Goal: Information Seeking & Learning: Learn about a topic

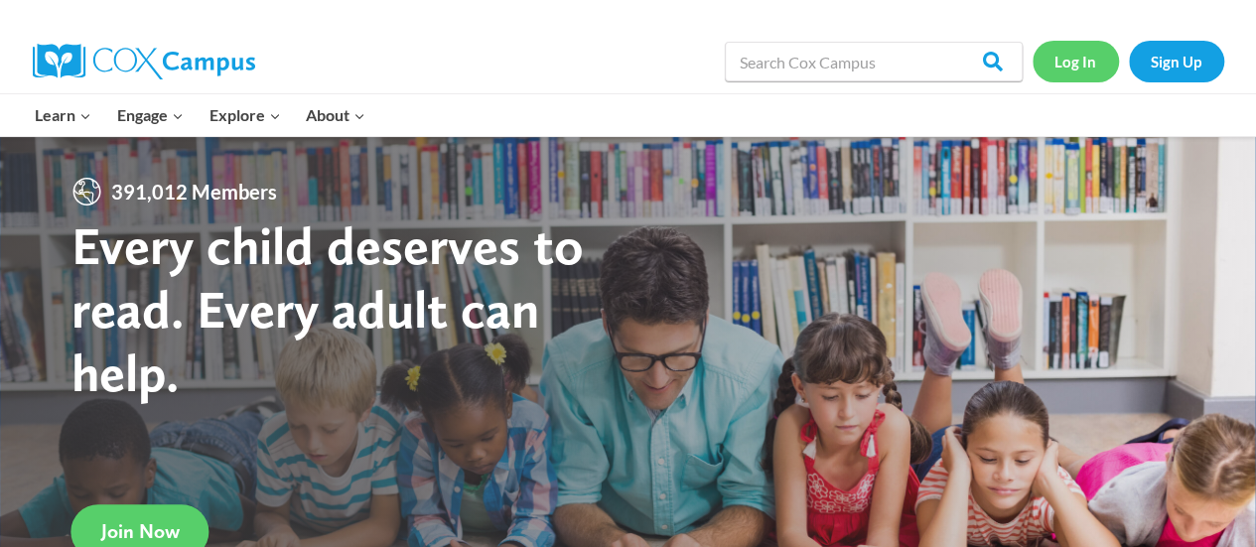
click at [1080, 54] on link "Log In" at bounding box center [1075, 61] width 86 height 41
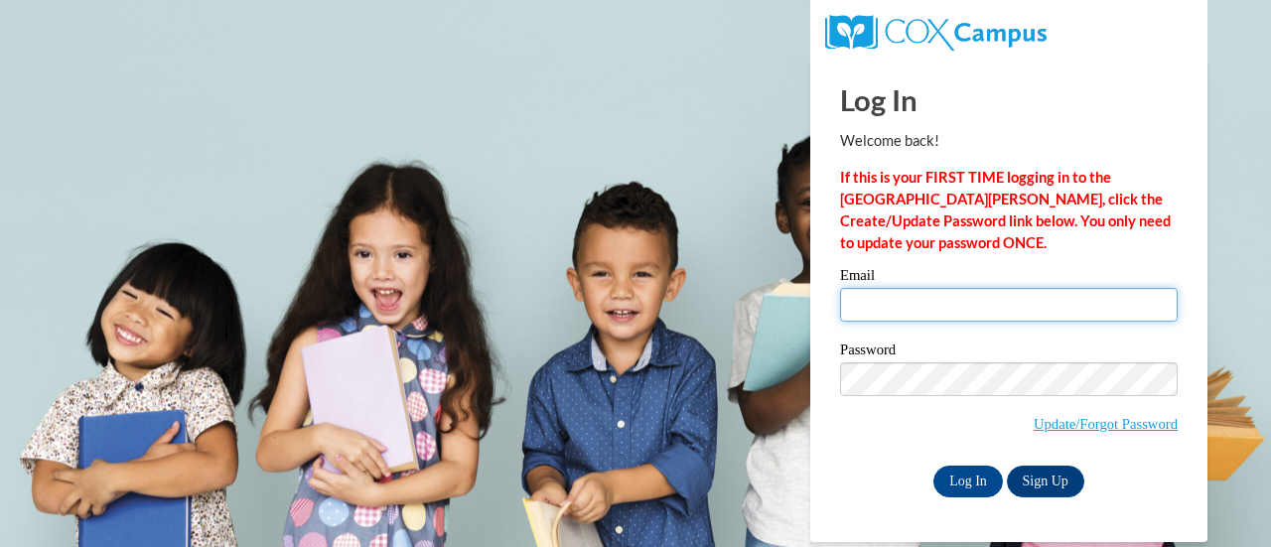
click at [902, 301] on input "Email" at bounding box center [1009, 305] width 338 height 34
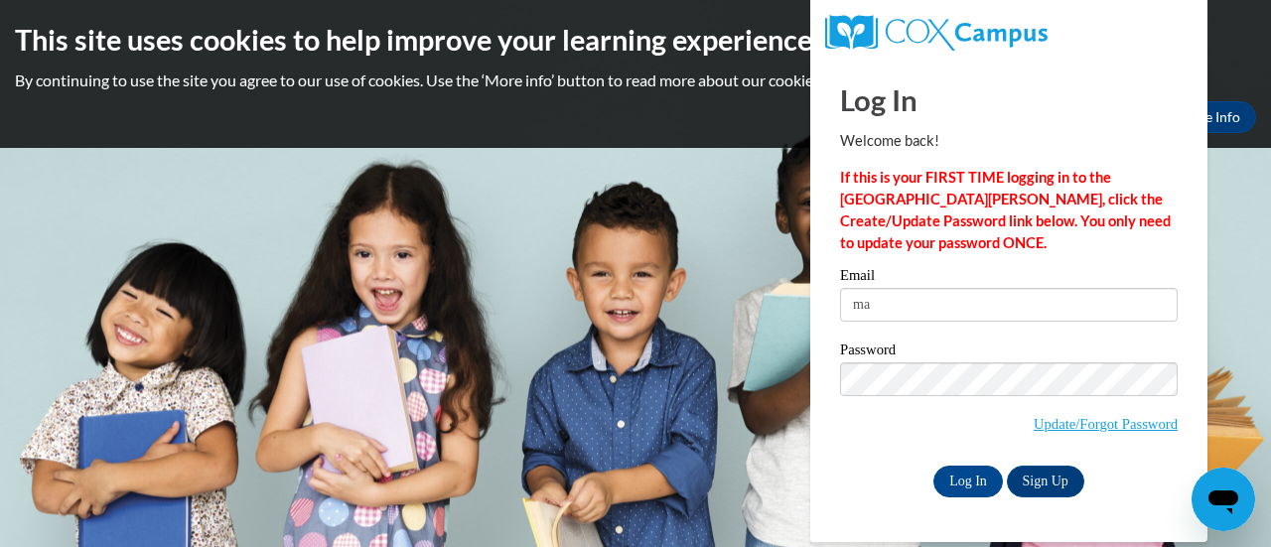
type input "m"
type input "sagodlewski@att.net"
click at [933, 479] on input "Log In" at bounding box center [967, 482] width 69 height 32
click at [960, 478] on input "Log In" at bounding box center [967, 482] width 69 height 32
click at [1241, 372] on body "This site uses cookies to help improve your learning experience. By continuing …" at bounding box center [635, 273] width 1271 height 547
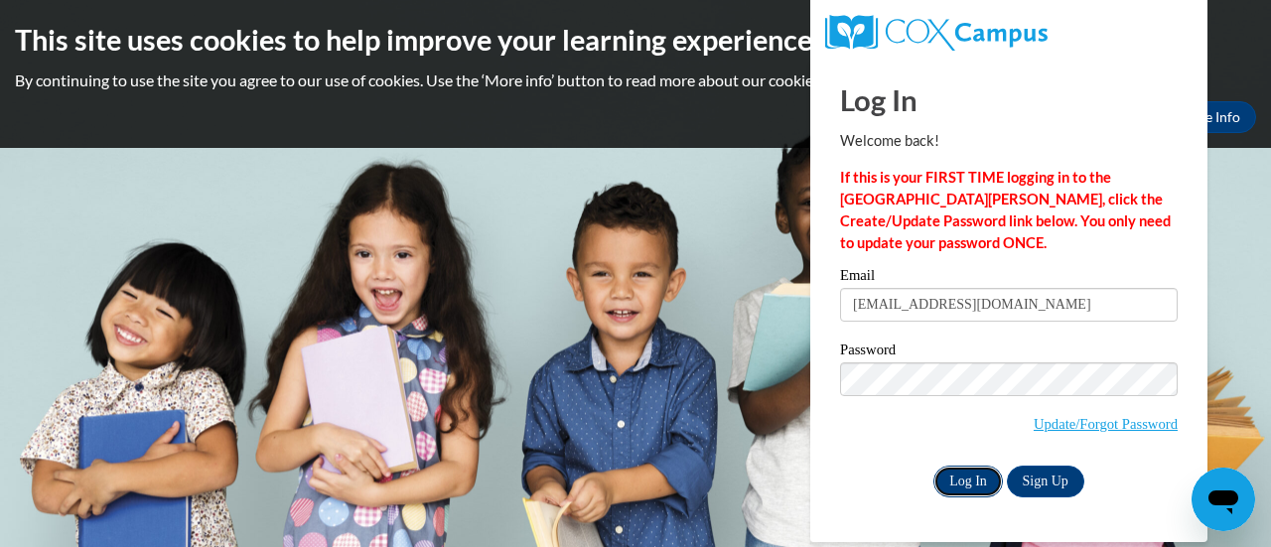
click at [954, 476] on input "Log In" at bounding box center [967, 482] width 69 height 32
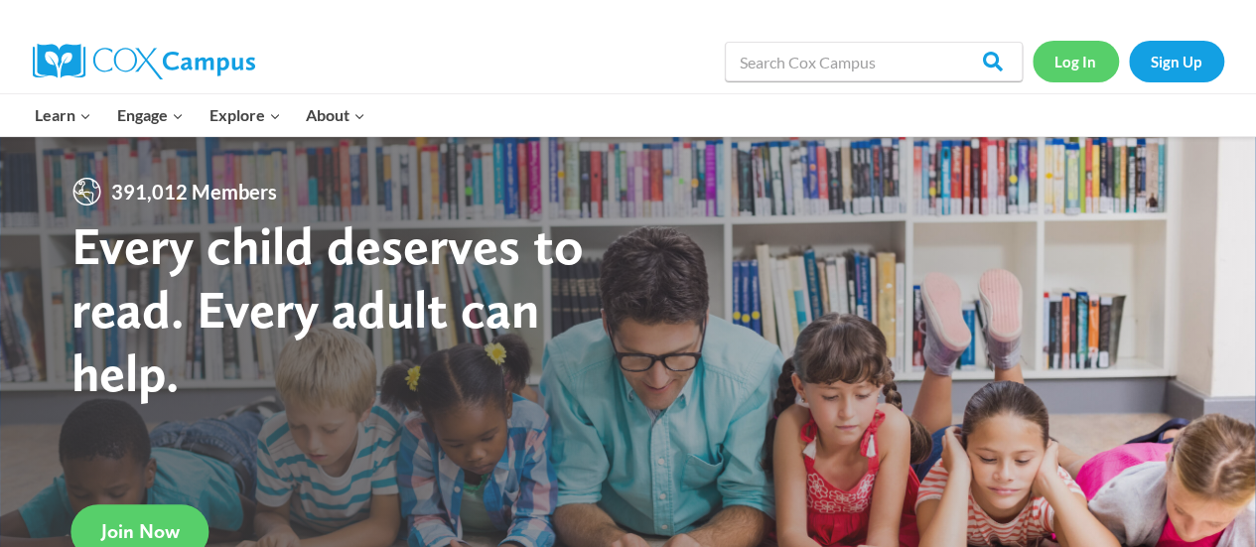
click at [1072, 59] on link "Log In" at bounding box center [1075, 61] width 86 height 41
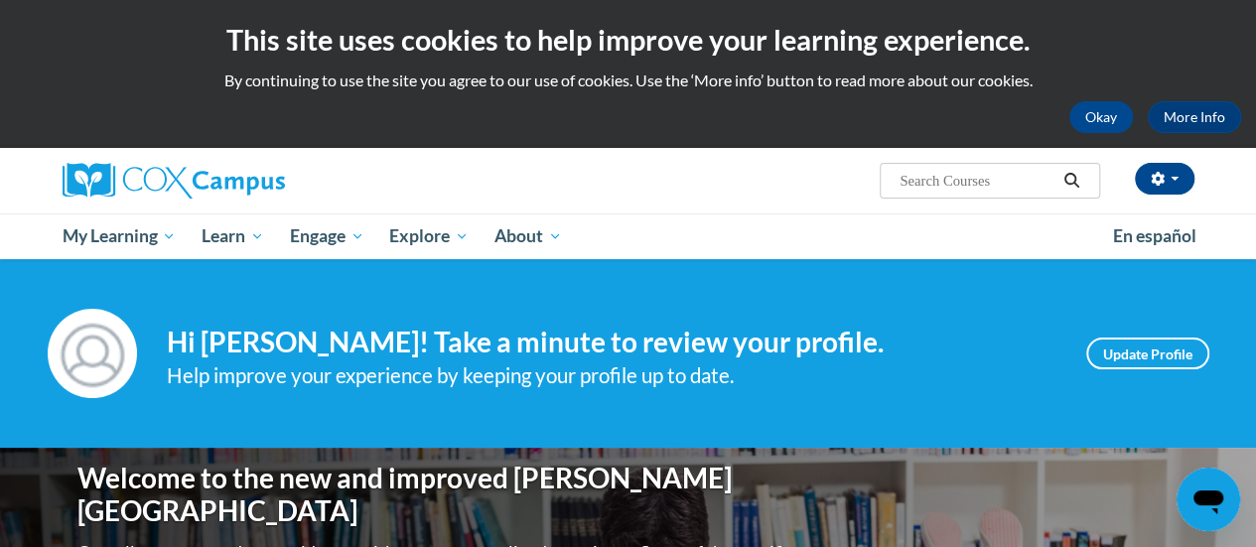
click at [965, 183] on input "Search..." at bounding box center [976, 181] width 159 height 24
type input "pat"
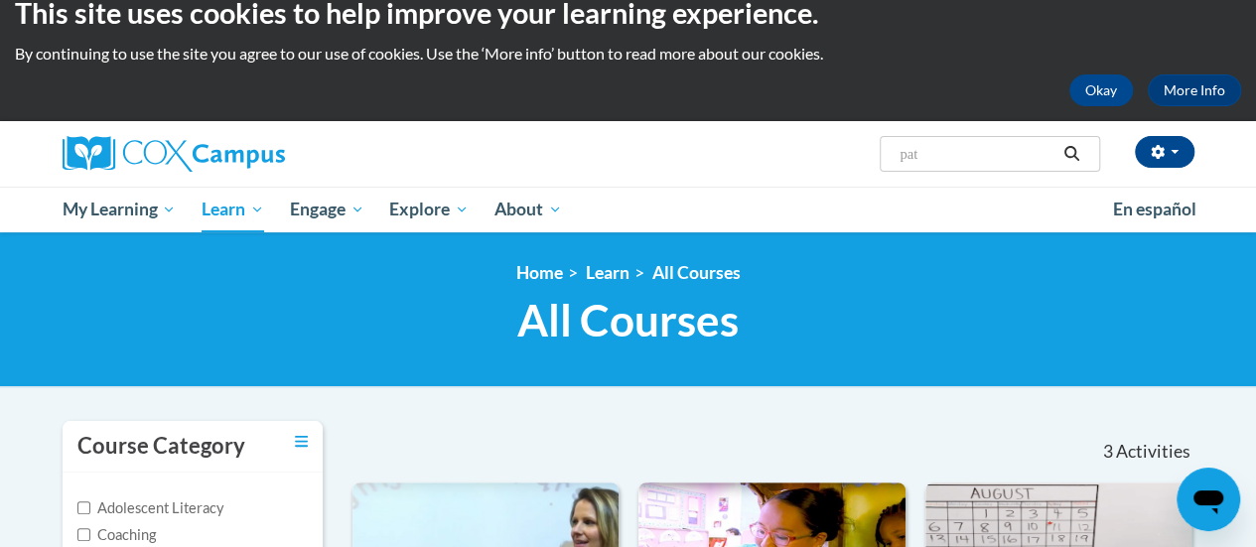
scroll to position [14, 0]
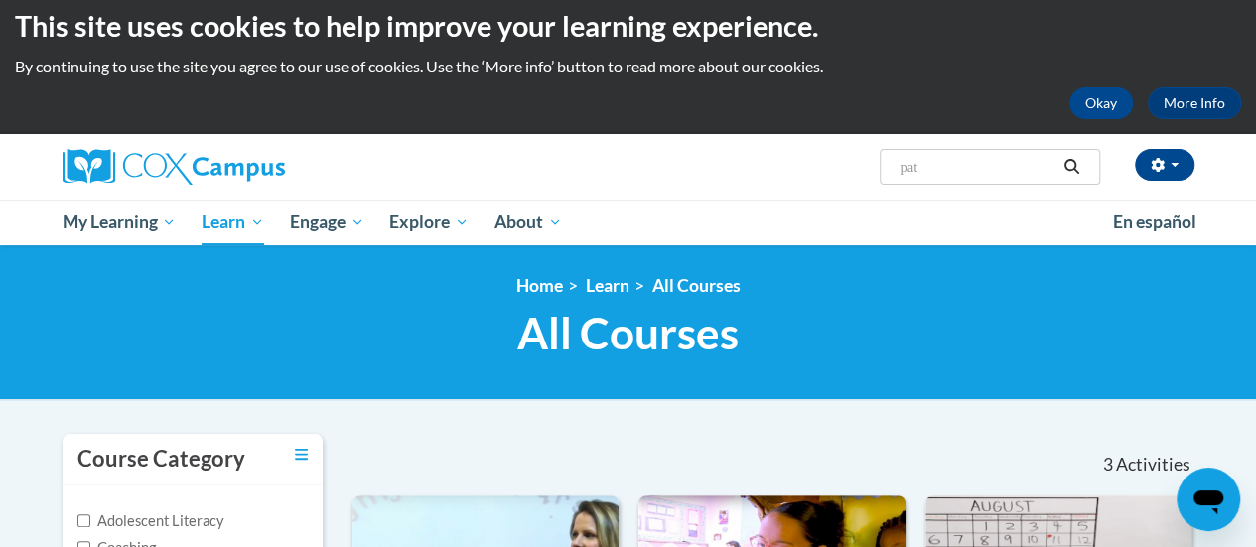
click at [961, 161] on input "pat" at bounding box center [976, 167] width 159 height 24
type input "point"
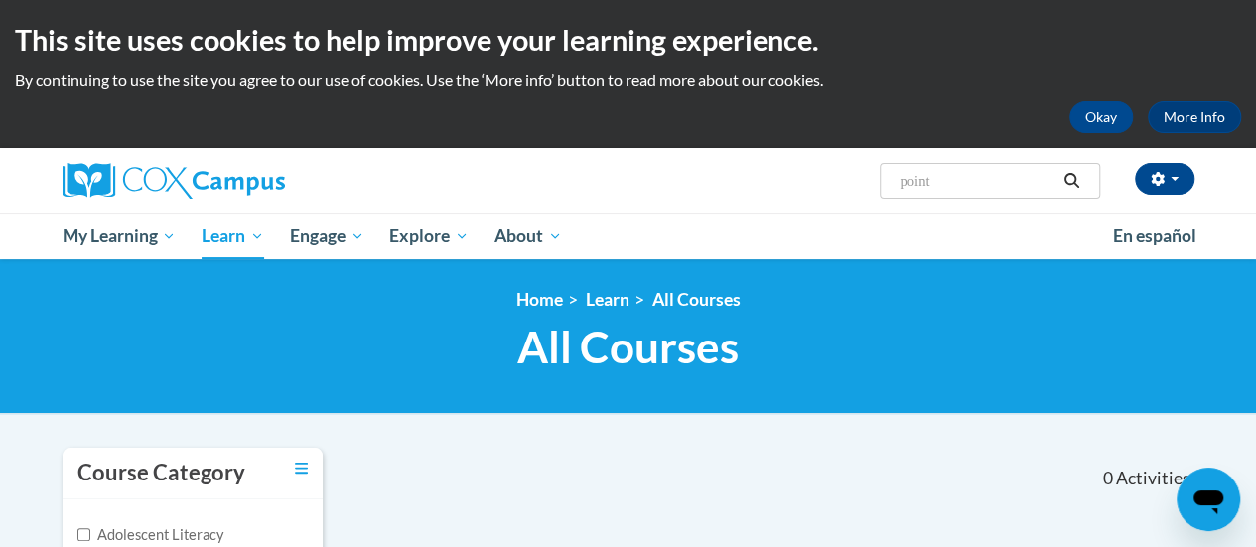
click at [969, 186] on input "point" at bounding box center [976, 181] width 159 height 24
type input "p"
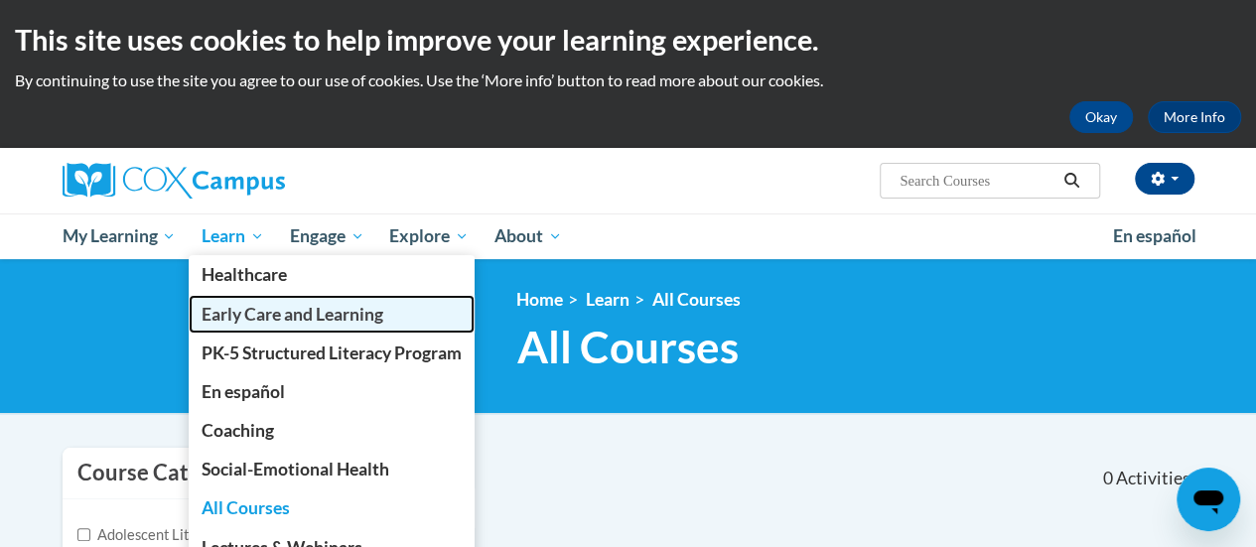
click at [280, 315] on span "Early Care and Learning" at bounding box center [293, 314] width 182 height 21
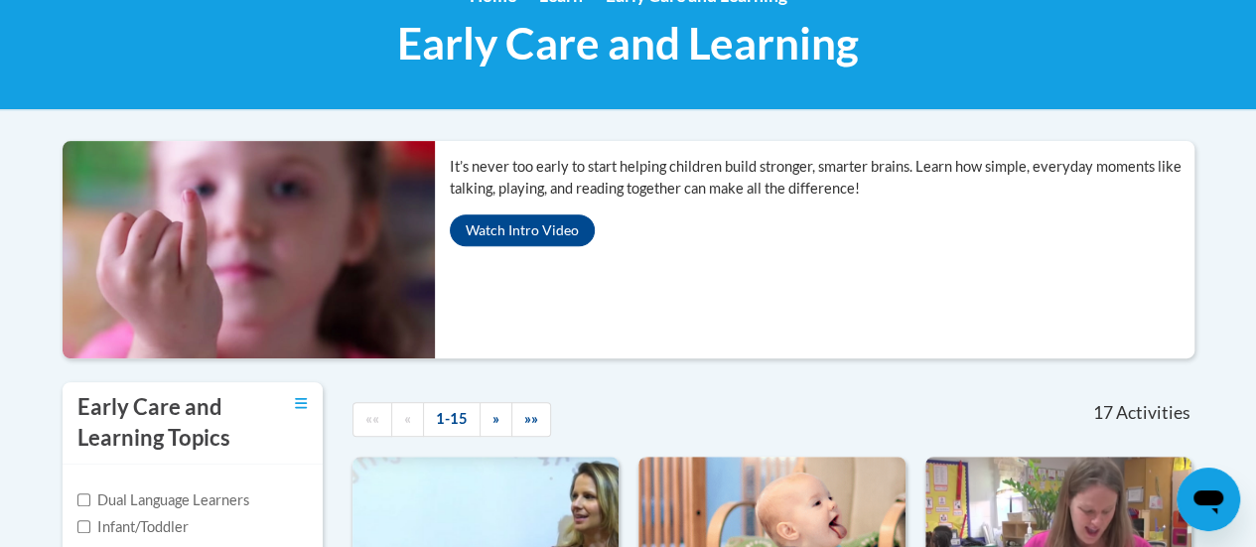
scroll to position [210, 0]
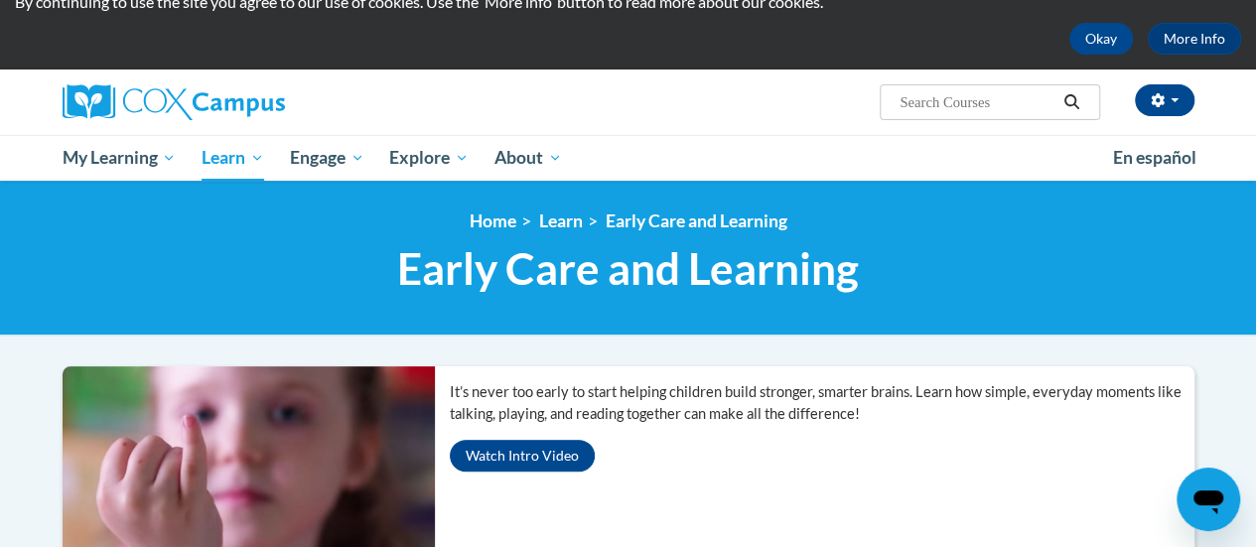
scroll to position [0, 0]
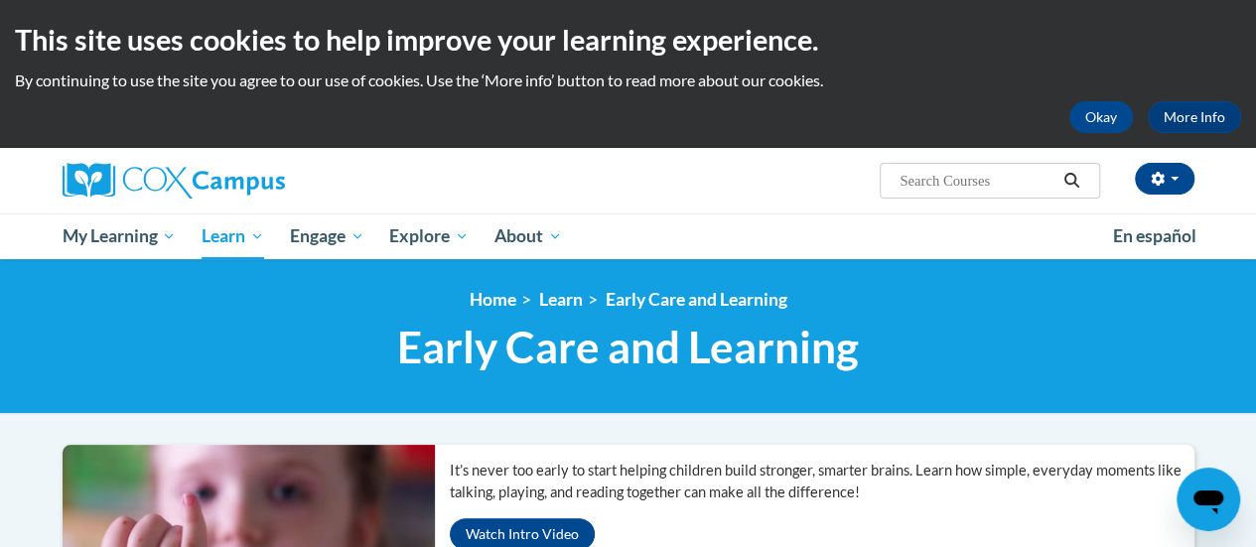
click at [959, 177] on input "Search..." at bounding box center [976, 181] width 159 height 24
type input "pat"
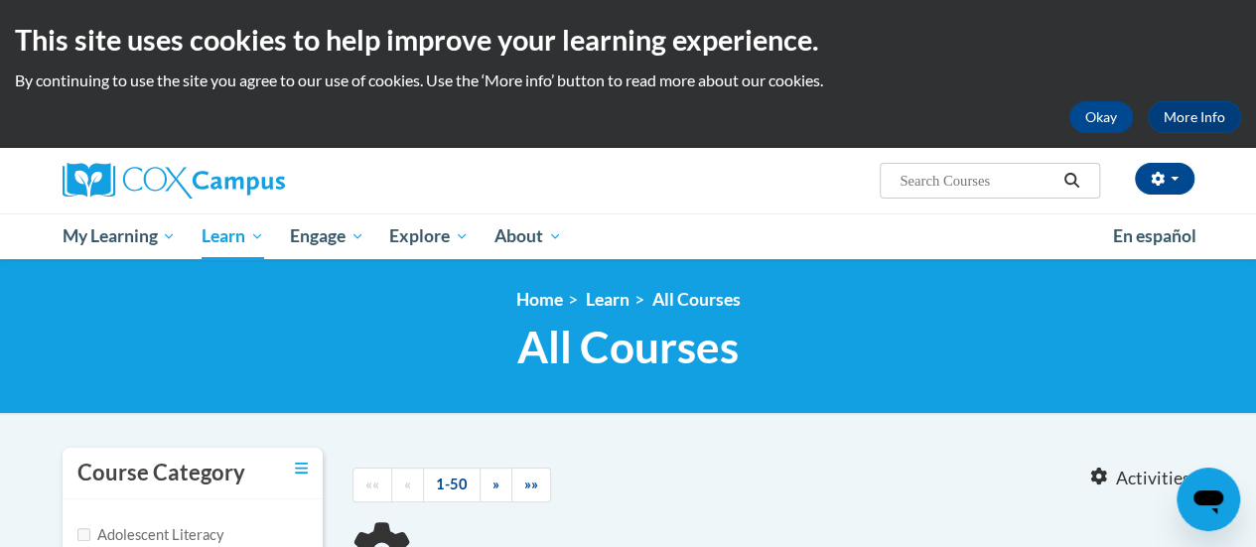
type input "pat"
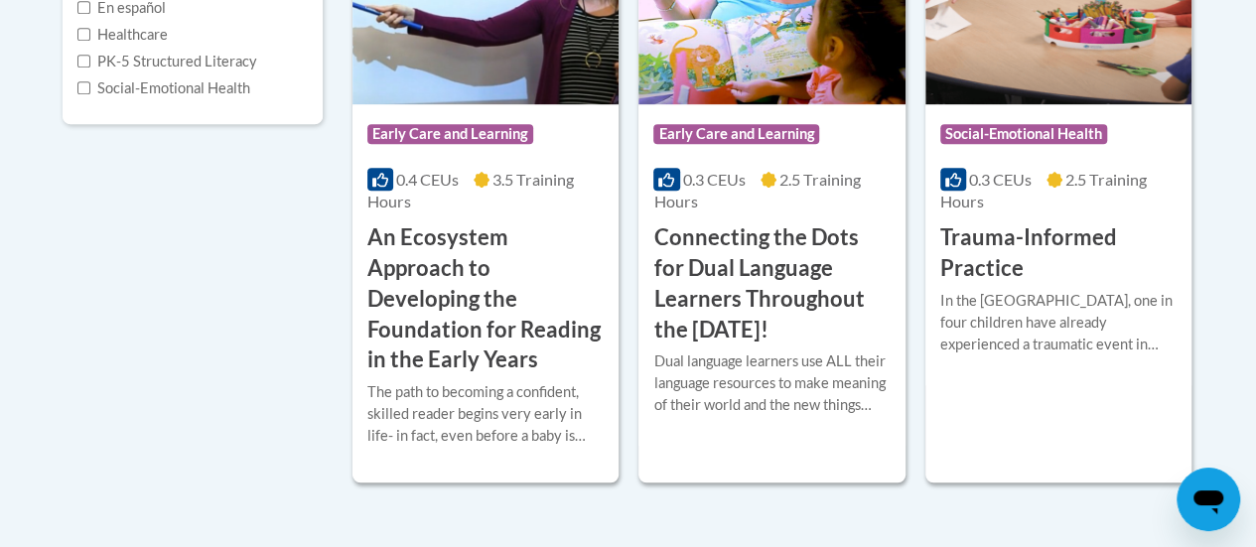
scroll to position [700, 0]
